Goal: Task Accomplishment & Management: Manage account settings

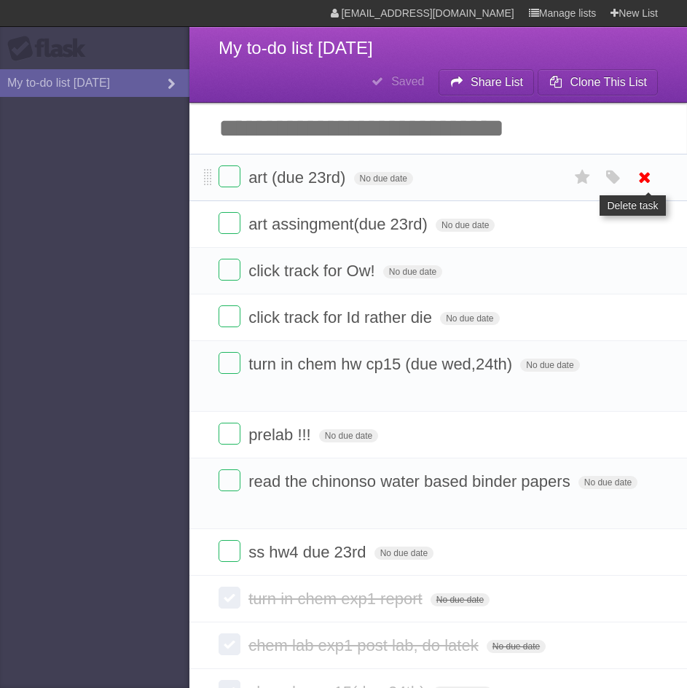
click at [636, 178] on icon at bounding box center [645, 177] width 20 height 24
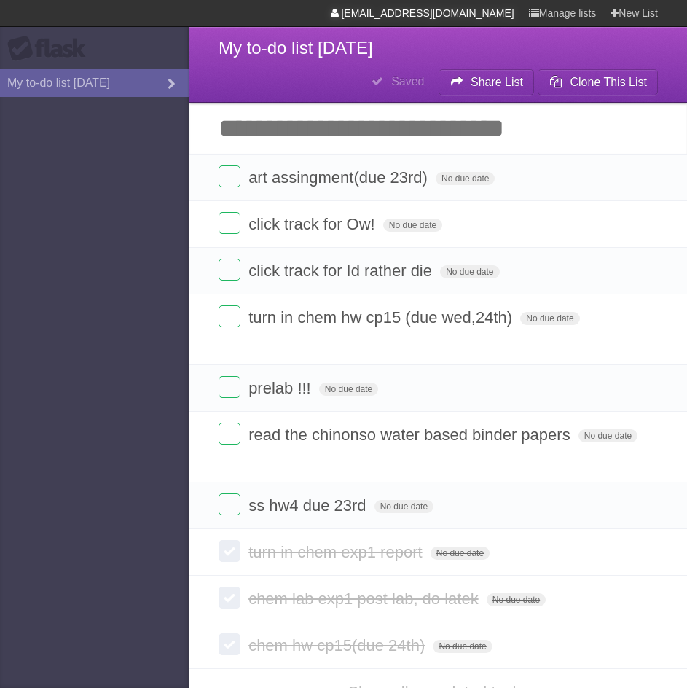
click at [397, 17] on link "[EMAIL_ADDRESS][DOMAIN_NAME]" at bounding box center [423, 13] width 184 height 26
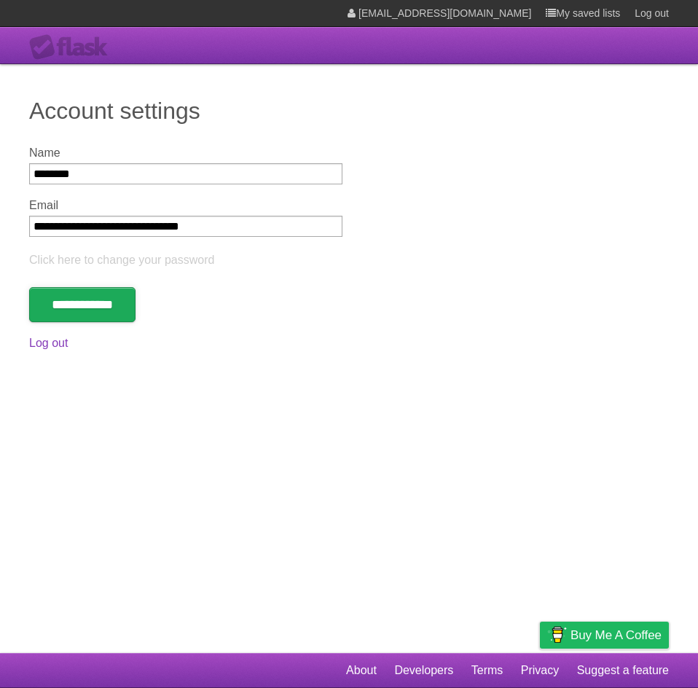
click at [109, 296] on input "**********" at bounding box center [82, 304] width 106 height 35
click at [566, 15] on link "My saved lists" at bounding box center [583, 13] width 74 height 26
